Goal: Task Accomplishment & Management: Manage account settings

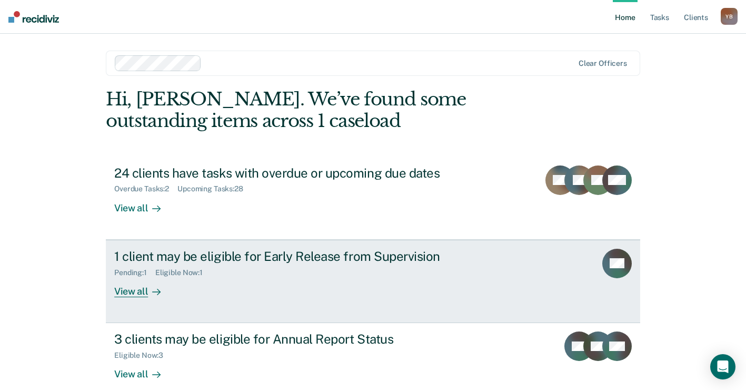
click at [279, 270] on div "Pending : 1 Eligible Now : 1" at bounding box center [299, 270] width 370 height 13
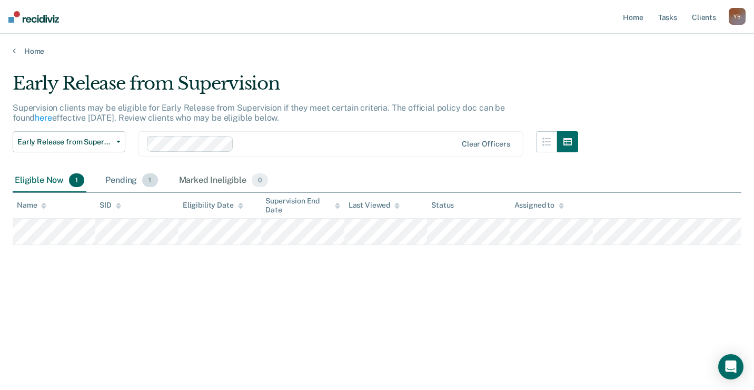
click at [130, 182] on div "Pending 1" at bounding box center [131, 180] width 56 height 23
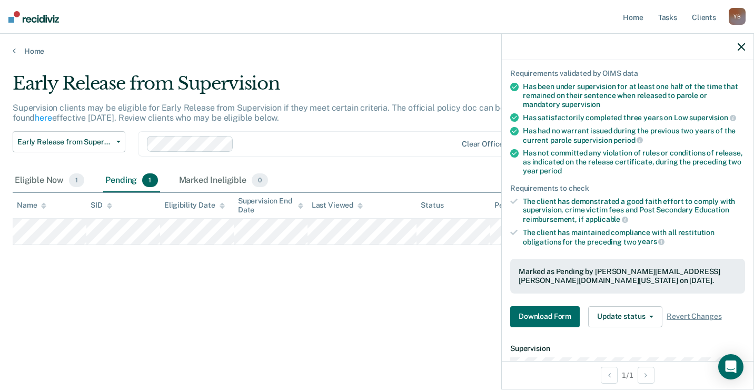
scroll to position [230, 0]
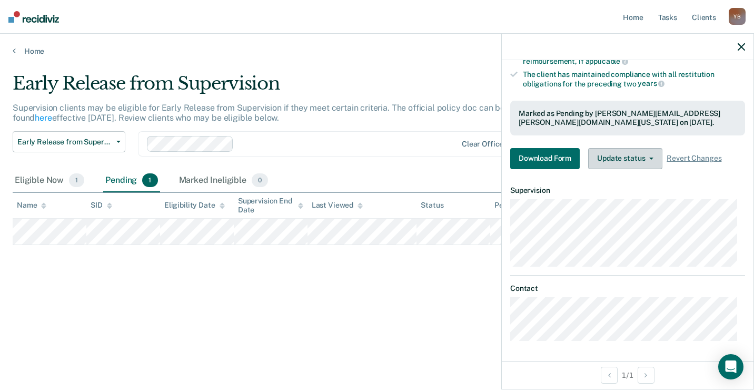
click at [650, 157] on icon "button" at bounding box center [651, 158] width 4 height 2
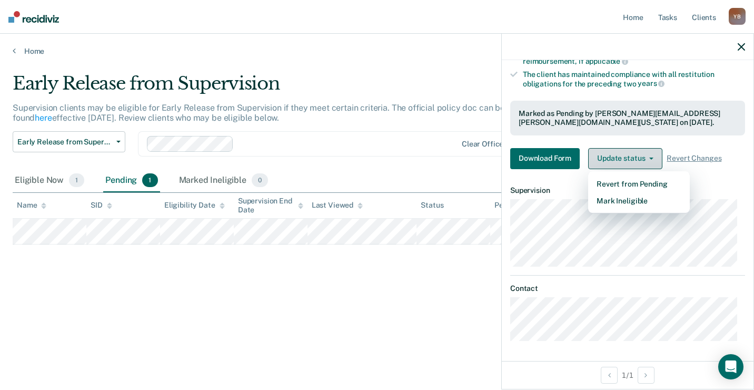
click at [650, 157] on icon "button" at bounding box center [651, 158] width 4 height 2
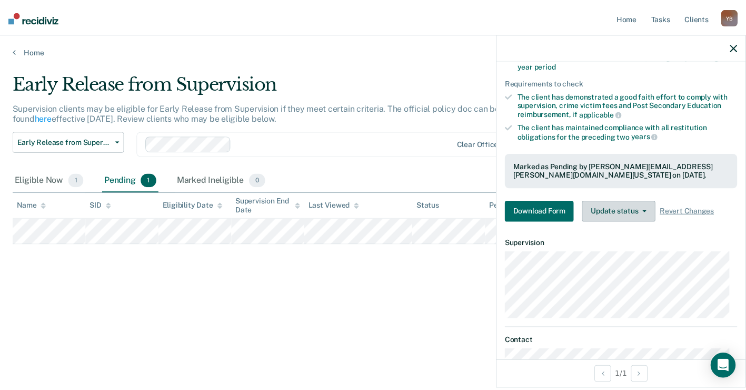
scroll to position [0, 0]
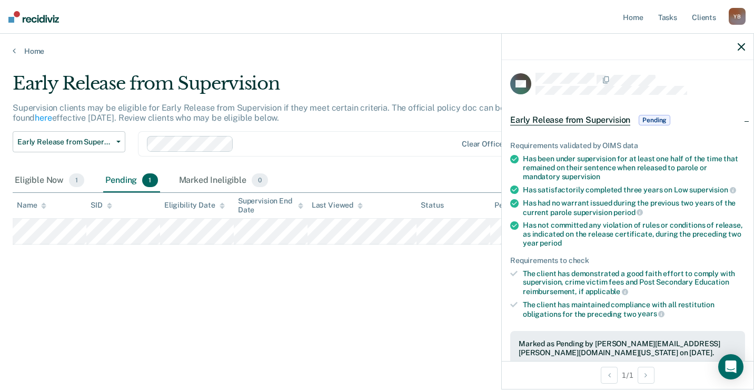
click at [740, 44] on icon "button" at bounding box center [741, 46] width 7 height 7
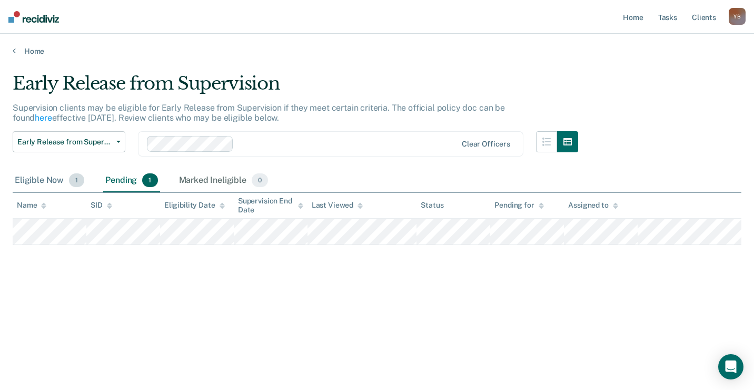
click at [51, 175] on div "Eligible Now 1" at bounding box center [50, 180] width 74 height 23
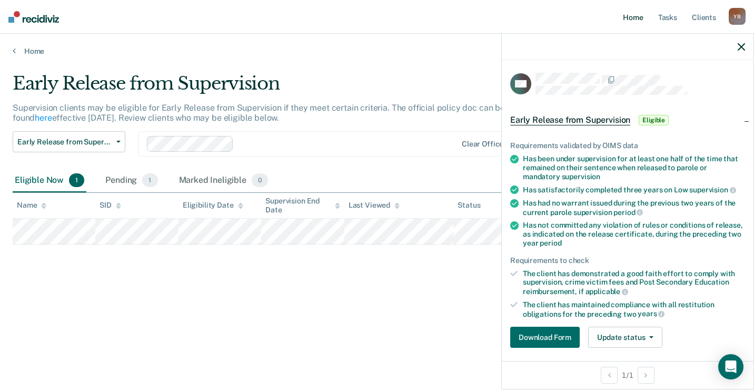
click at [630, 13] on link "Home" at bounding box center [633, 17] width 24 height 34
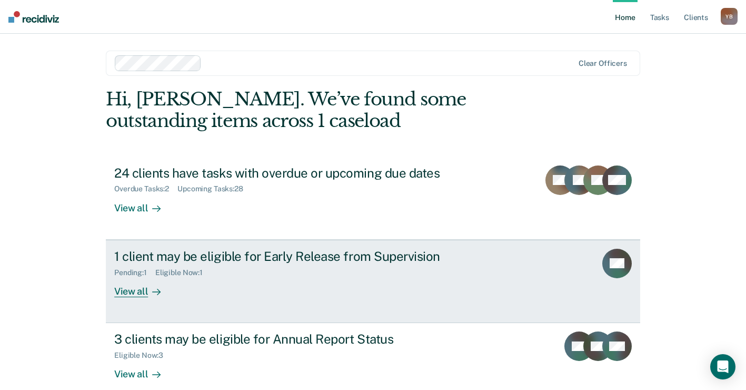
scroll to position [53, 0]
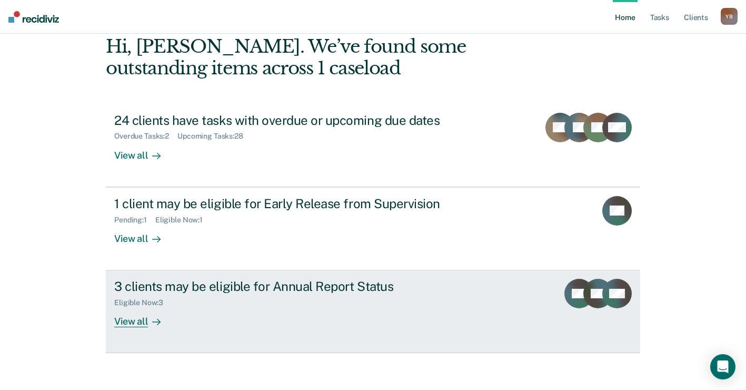
click at [354, 285] on div "3 clients may be eligible for Annual Report Status" at bounding box center [299, 286] width 370 height 15
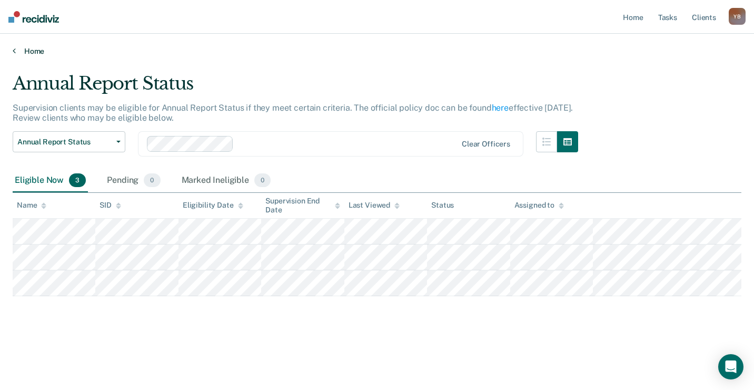
click at [30, 50] on link "Home" at bounding box center [377, 50] width 729 height 9
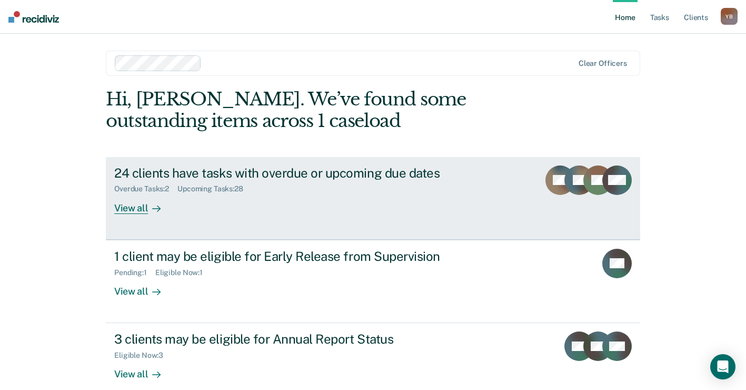
click at [364, 181] on div "Overdue Tasks : 2 Upcoming Tasks : 28" at bounding box center [299, 186] width 370 height 13
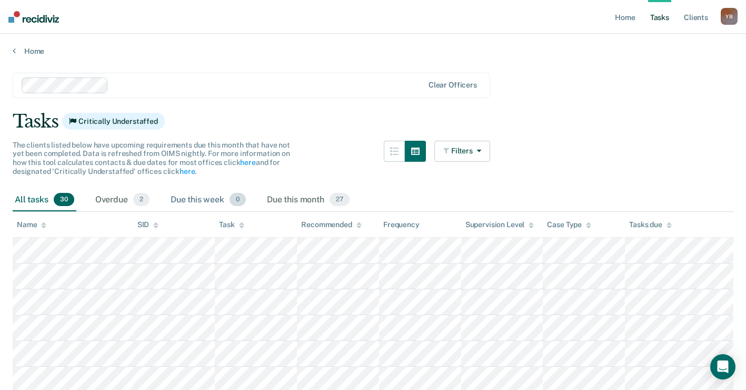
click at [185, 206] on div "Due this week 0" at bounding box center [209, 200] width 80 height 23
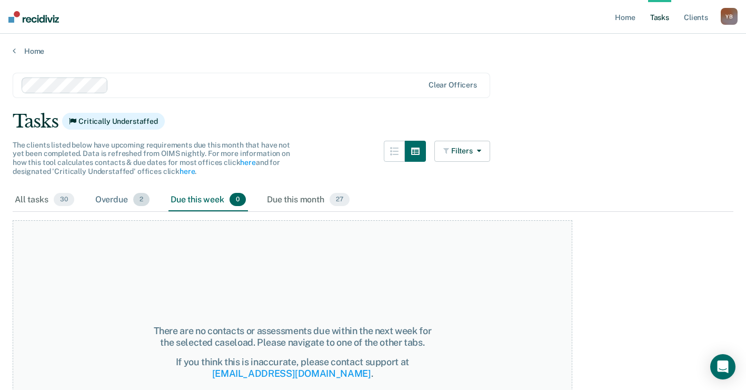
click at [139, 200] on span "2" at bounding box center [141, 200] width 16 height 14
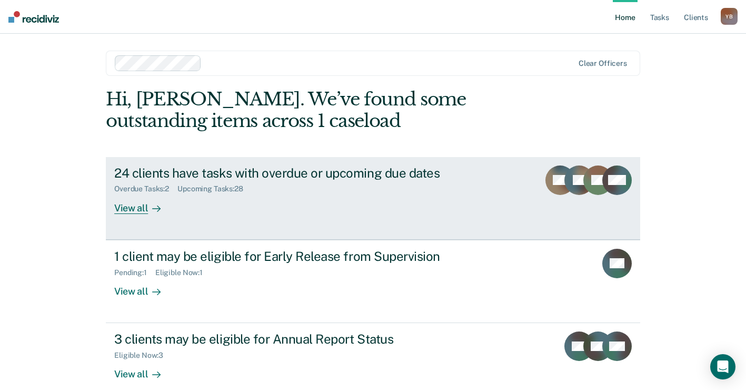
click at [370, 173] on div "24 clients have tasks with overdue or upcoming due dates" at bounding box center [299, 172] width 370 height 15
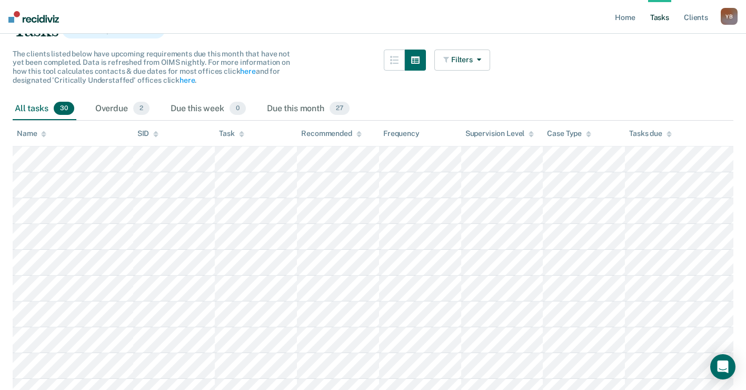
scroll to position [105, 0]
